Goal: Use online tool/utility: Utilize a website feature to perform a specific function

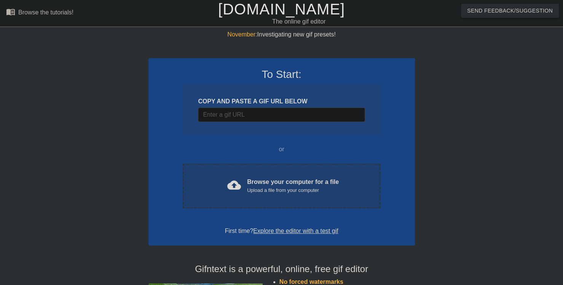
click at [255, 174] on div "cloud_upload Browse your computer for a file Upload a file from your computer C…" at bounding box center [281, 186] width 197 height 45
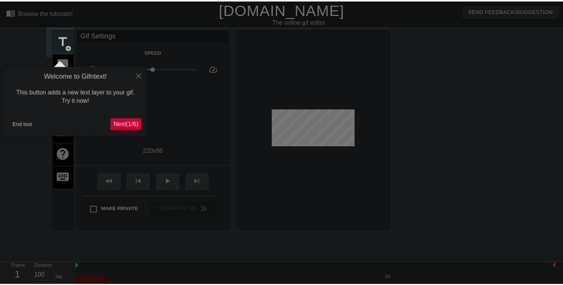
scroll to position [19, 0]
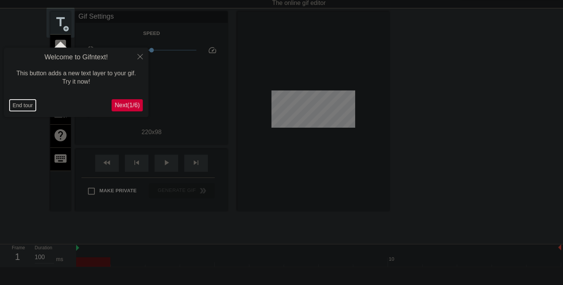
click at [27, 105] on button "End tour" at bounding box center [23, 105] width 26 height 11
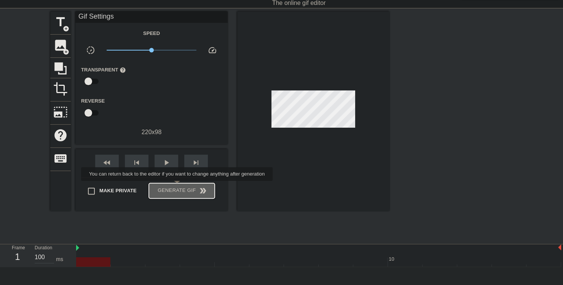
click at [178, 186] on span "Generate Gif double_arrow" at bounding box center [182, 190] width 60 height 9
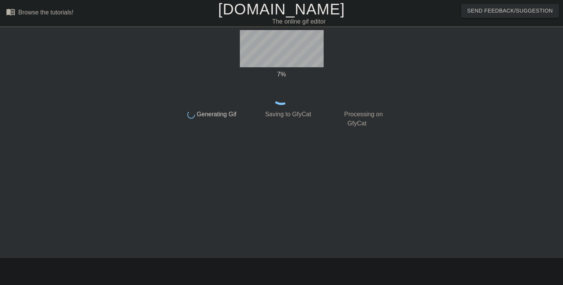
scroll to position [0, 0]
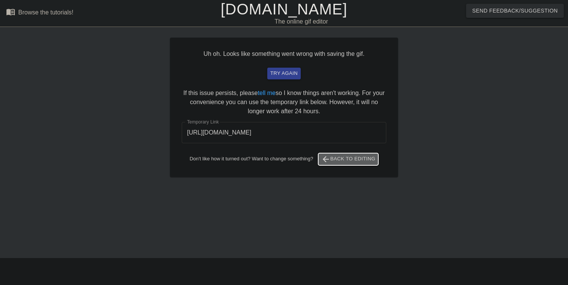
click at [337, 155] on span "arrow_back Back to Editing" at bounding box center [348, 159] width 54 height 9
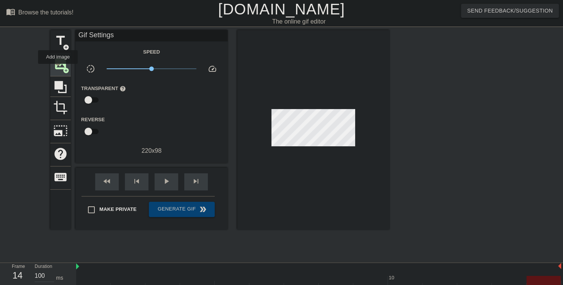
click at [58, 69] on span "image" at bounding box center [60, 64] width 14 height 14
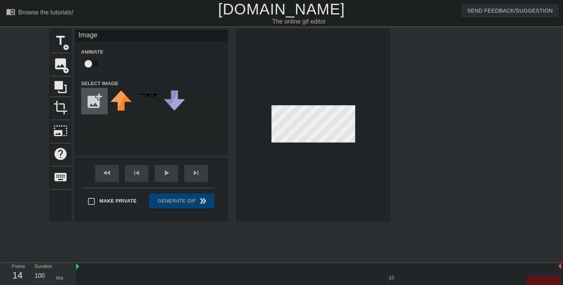
click at [97, 103] on input "file" at bounding box center [94, 101] width 26 height 26
type input "C:\fakepath\received_1505622020862625.jpeg"
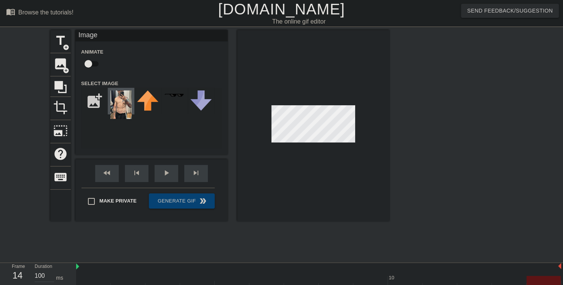
click at [128, 111] on img at bounding box center [120, 105] width 21 height 29
click at [248, 185] on div at bounding box center [313, 125] width 152 height 191
click at [271, 178] on div at bounding box center [313, 125] width 152 height 191
click at [277, 172] on div at bounding box center [313, 125] width 152 height 191
click at [270, 179] on div at bounding box center [313, 125] width 152 height 191
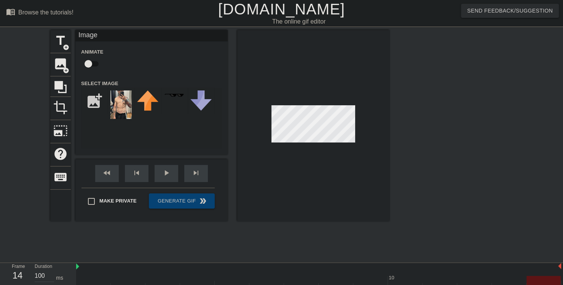
click at [315, 197] on div at bounding box center [313, 125] width 152 height 191
click at [310, 193] on div at bounding box center [313, 125] width 152 height 191
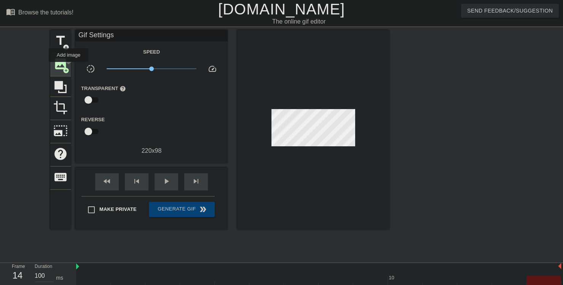
click at [68, 67] on span "add_circle" at bounding box center [66, 70] width 6 height 6
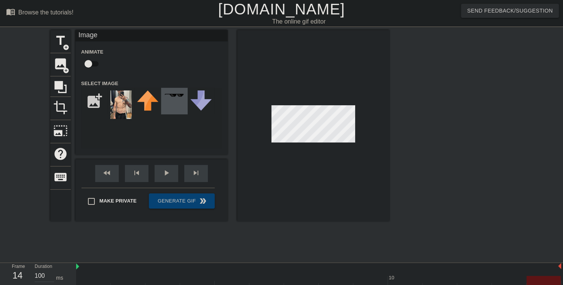
click at [164, 109] on div at bounding box center [174, 101] width 27 height 27
click at [110, 102] on div at bounding box center [121, 101] width 27 height 27
click at [299, 147] on div at bounding box center [313, 125] width 152 height 191
click at [287, 172] on div at bounding box center [313, 125] width 152 height 191
click at [305, 146] on div at bounding box center [313, 125] width 152 height 191
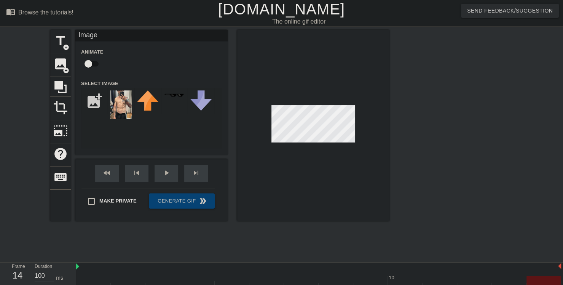
click at [295, 148] on div at bounding box center [313, 125] width 152 height 191
click at [296, 161] on div at bounding box center [313, 125] width 152 height 191
click at [295, 155] on div at bounding box center [313, 125] width 152 height 191
click at [316, 159] on div at bounding box center [313, 125] width 152 height 191
click at [307, 157] on div at bounding box center [313, 125] width 152 height 191
